Goal: Find specific page/section: Find specific page/section

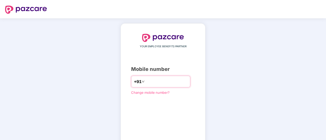
type input "**********"
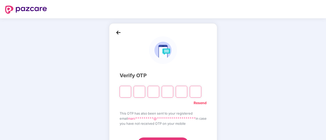
paste input "*"
type input "*"
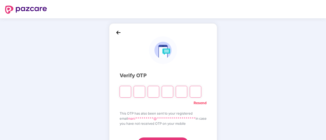
type input "*"
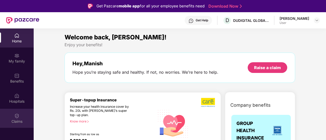
click at [16, 119] on div "Claims" at bounding box center [17, 121] width 34 height 5
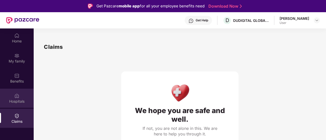
click at [18, 100] on div "Hospitals" at bounding box center [17, 101] width 34 height 5
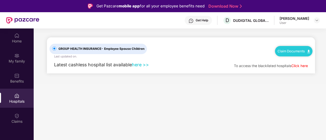
click at [299, 66] on link "Click here" at bounding box center [299, 66] width 17 height 4
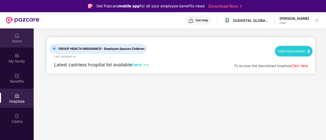
click at [17, 33] on div at bounding box center [16, 35] width 5 height 5
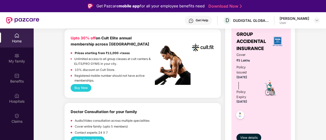
scroll to position [217, 0]
